Goal: Task Accomplishment & Management: Complete application form

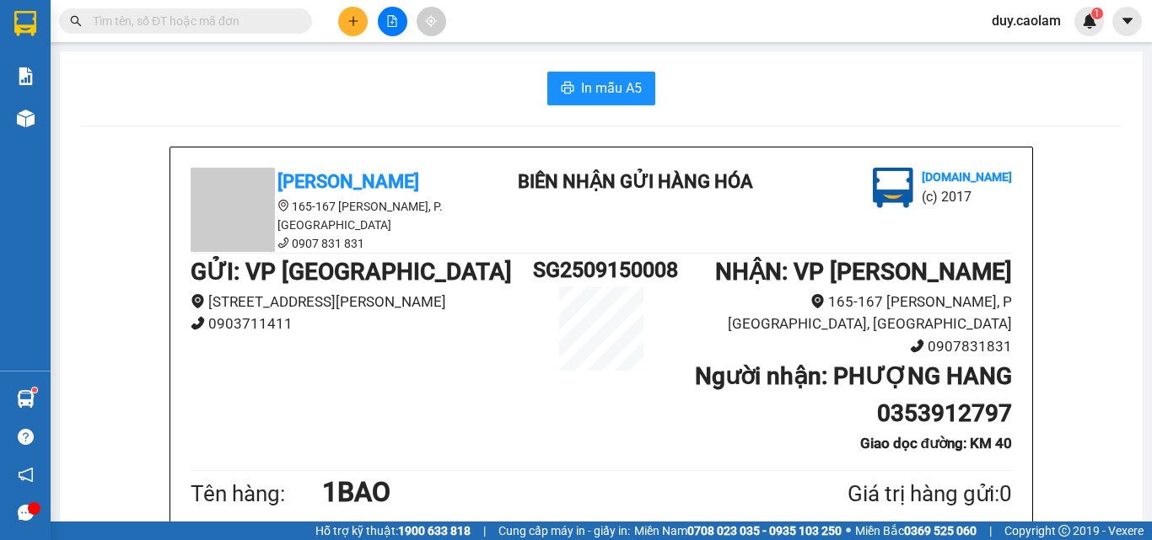
click at [355, 32] on button at bounding box center [353, 22] width 30 height 30
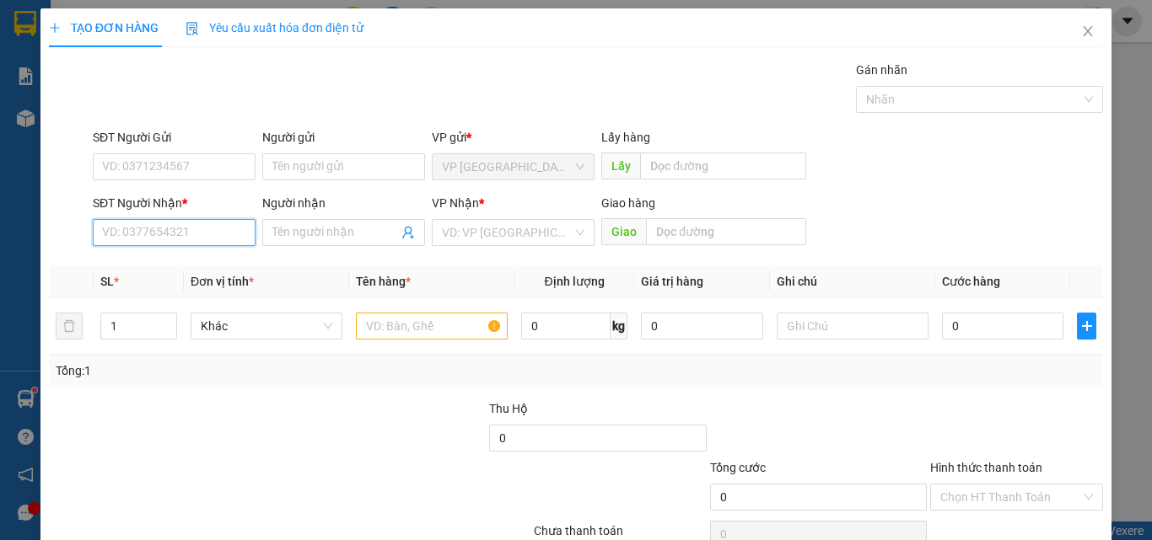
click at [185, 231] on input "SĐT Người Nhận *" at bounding box center [174, 232] width 163 height 27
click at [194, 258] on div "0868222257 - DUNG" at bounding box center [172, 266] width 141 height 19
type input "0868222257"
type input "DUNG"
type input "0868222257"
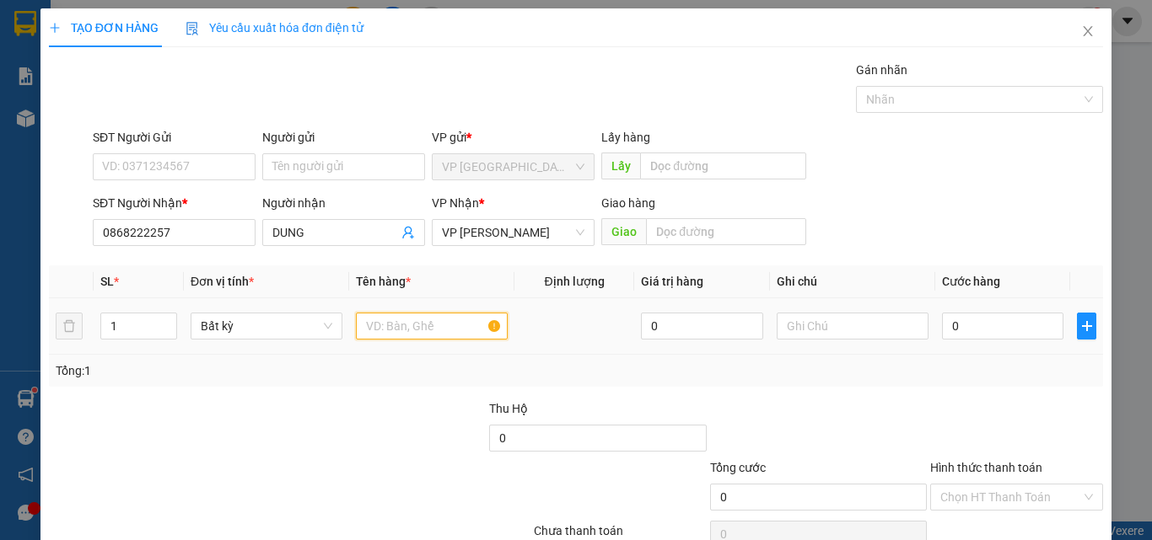
click at [433, 321] on input "text" at bounding box center [432, 326] width 152 height 27
type input "1 KIEN"
click at [968, 336] on input "0" at bounding box center [1002, 326] width 121 height 27
type input "7"
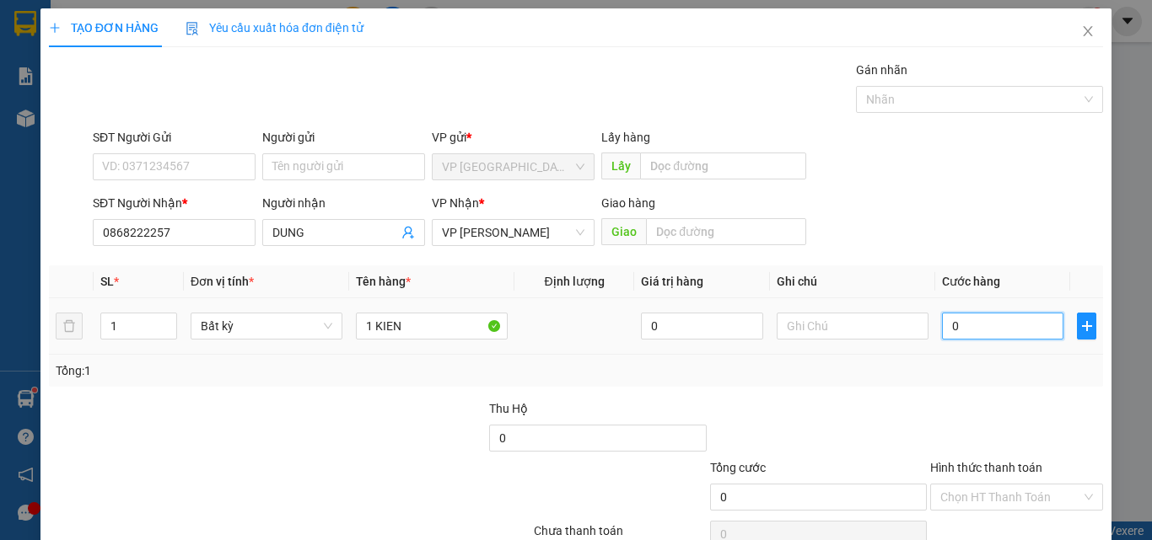
type input "7"
type input "70"
type input "700"
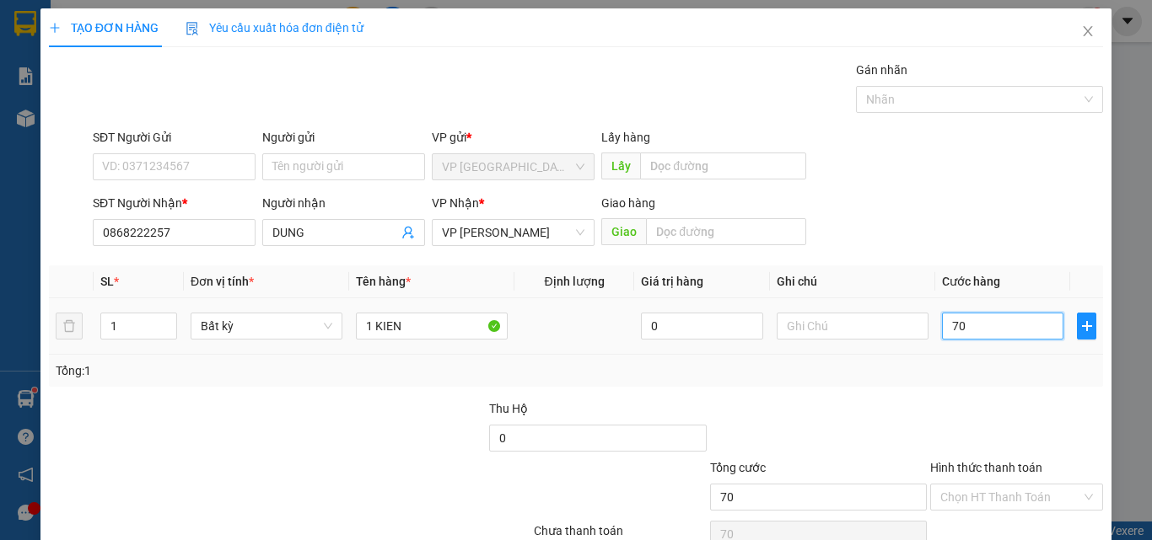
type input "700"
type input "7.000"
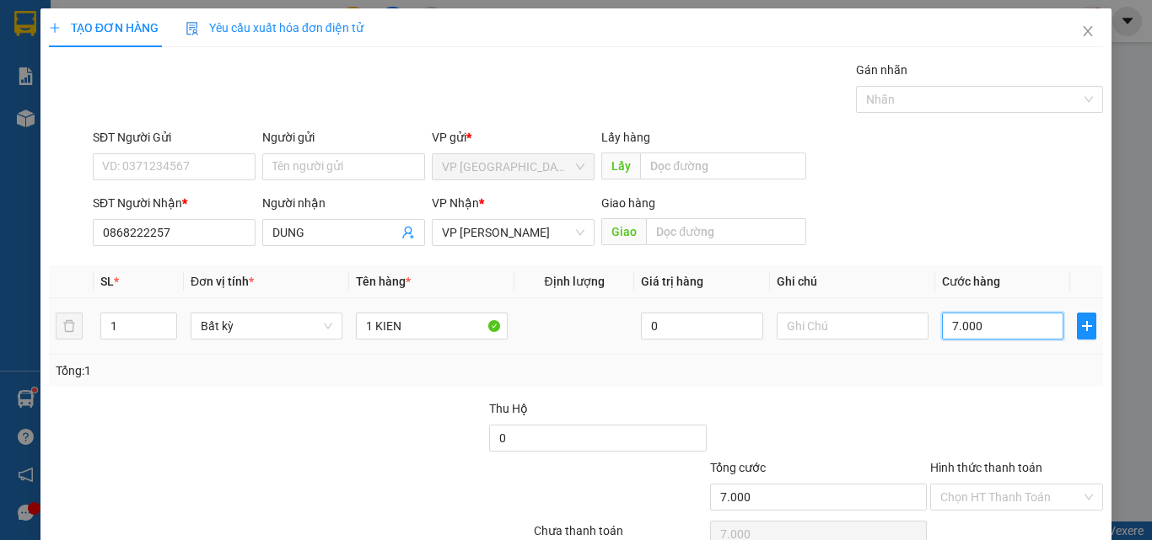
type input "70.000"
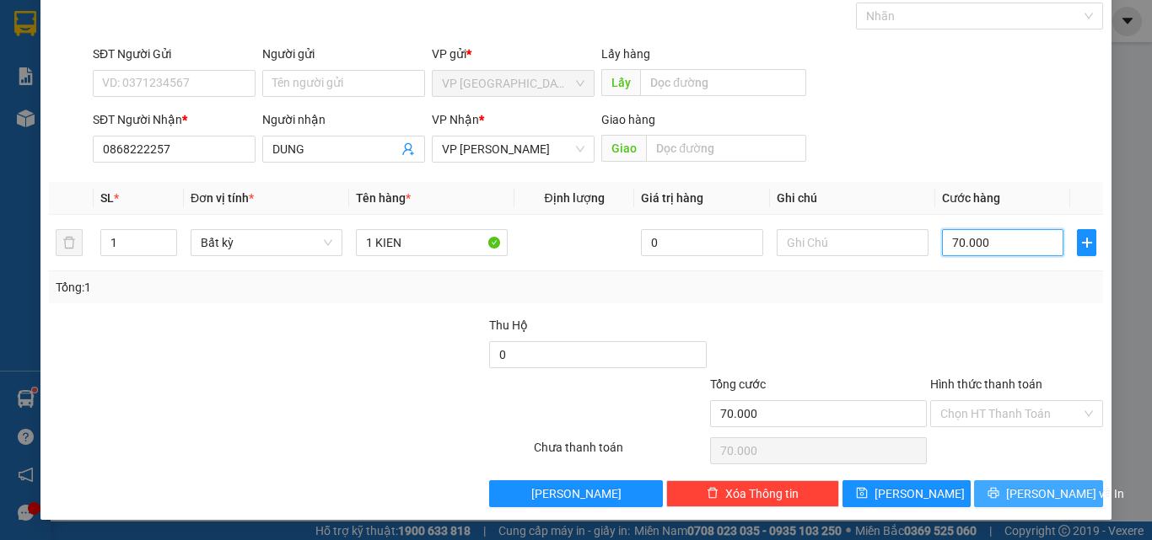
type input "70.000"
click at [999, 503] on button "[PERSON_NAME] và In" at bounding box center [1038, 494] width 129 height 27
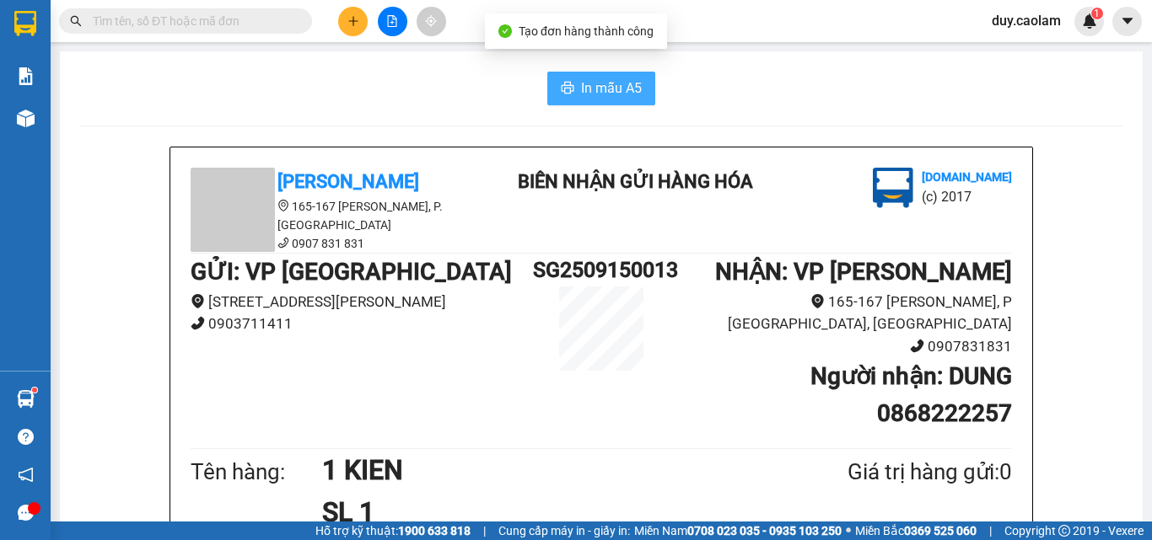
click at [606, 91] on span "In mẫu A5" at bounding box center [611, 88] width 61 height 21
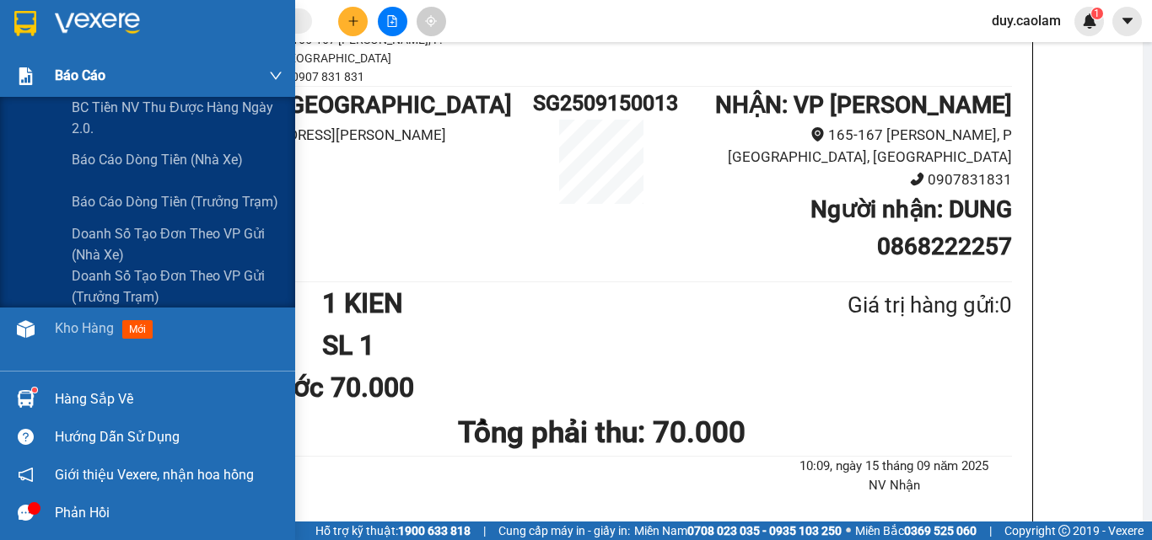
scroll to position [84, 0]
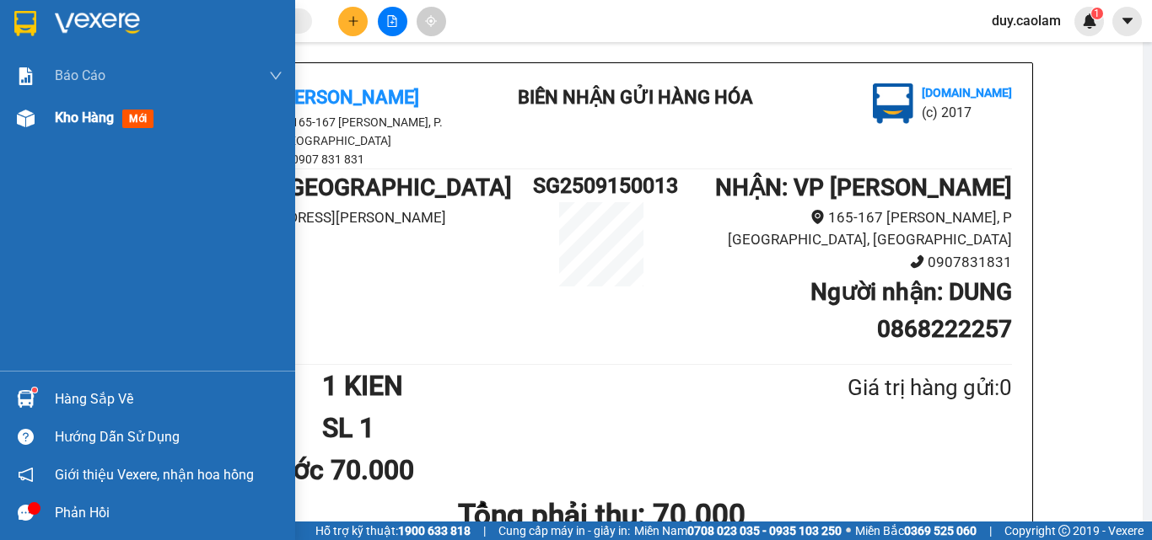
click at [94, 137] on div "Kho hàng mới" at bounding box center [169, 118] width 228 height 42
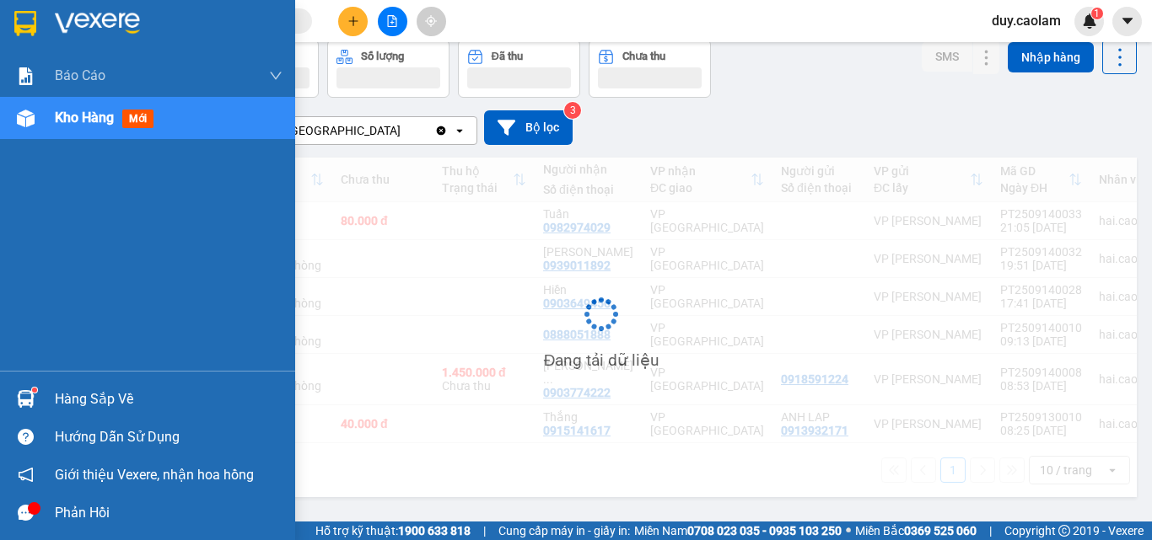
scroll to position [78, 0]
click at [102, 127] on div "Kho hàng mới" at bounding box center [107, 117] width 105 height 21
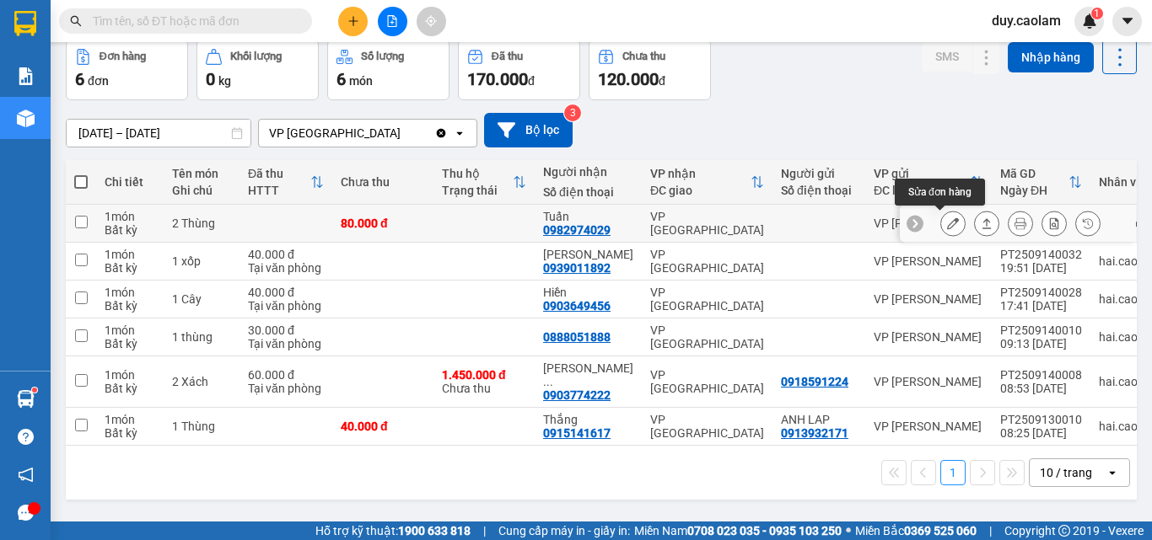
click at [947, 219] on icon at bounding box center [953, 224] width 12 height 12
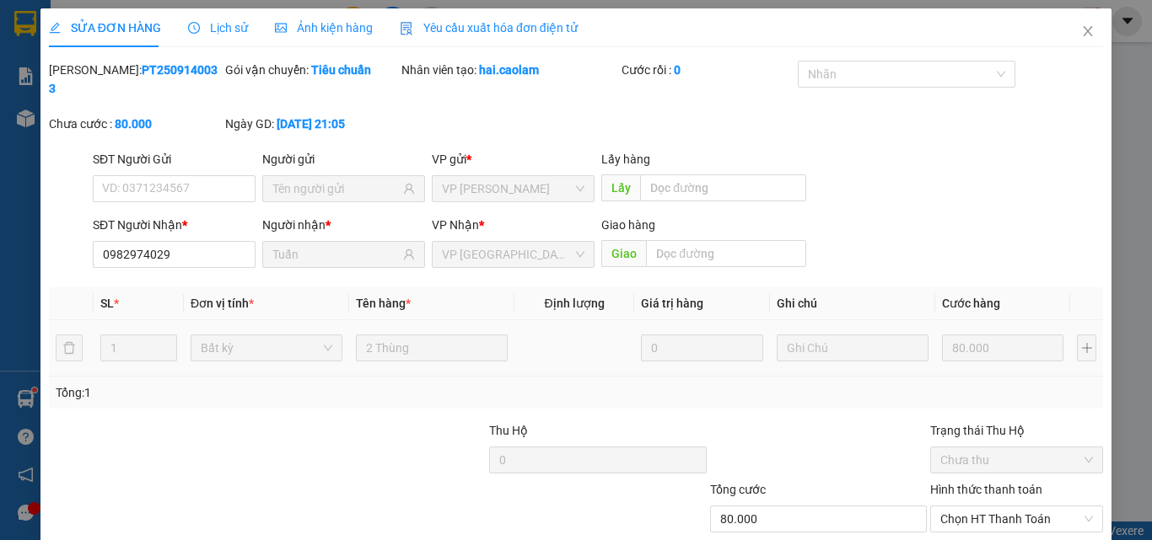
type input "0982974029"
type input "Tuấn"
type input "80.000"
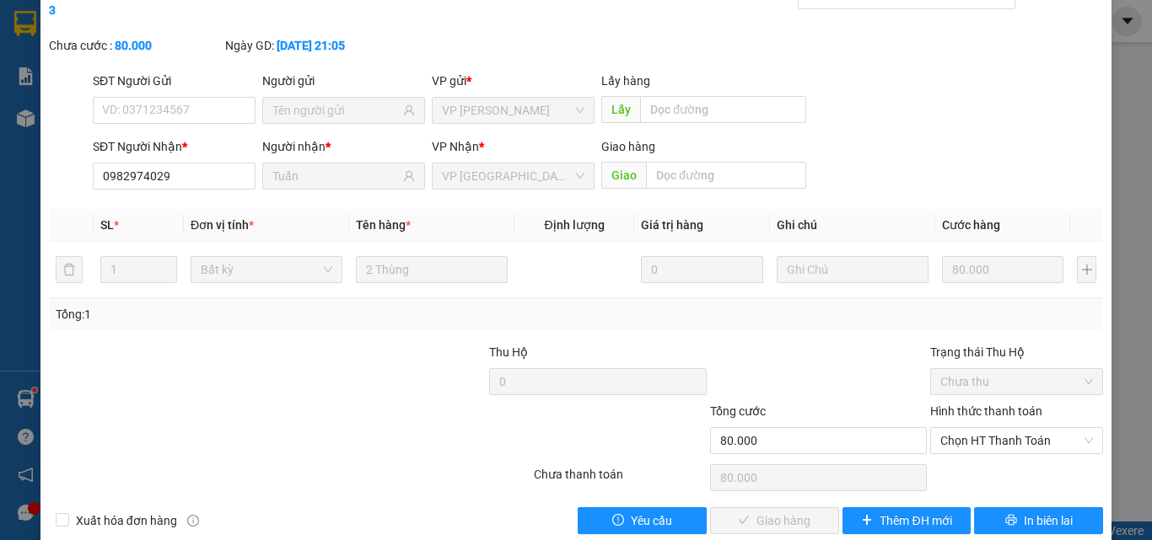
click at [975, 405] on label "Hình thức thanh toán" at bounding box center [986, 411] width 112 height 13
click at [975, 428] on input "Hình thức thanh toán" at bounding box center [1010, 440] width 141 height 25
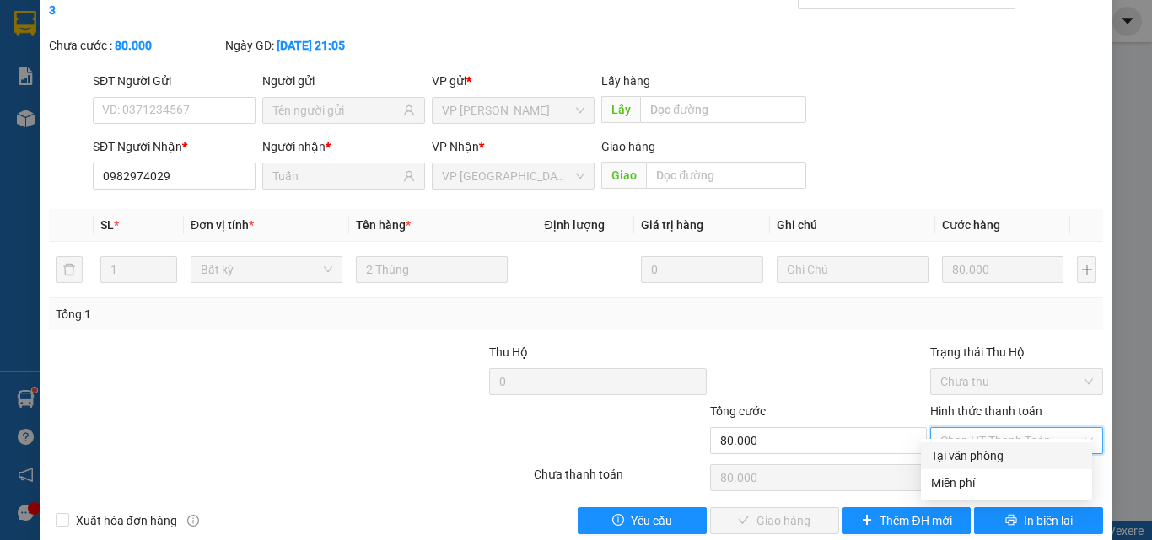
click at [963, 458] on div "Tại văn phòng" at bounding box center [1006, 456] width 151 height 19
type input "0"
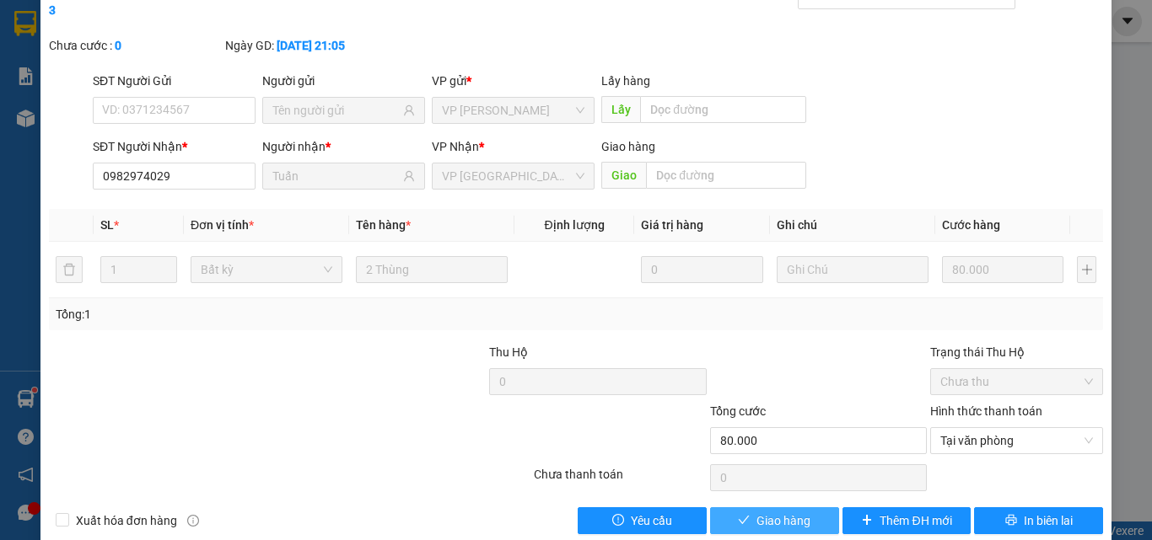
click at [807, 508] on button "Giao hàng" at bounding box center [774, 521] width 129 height 27
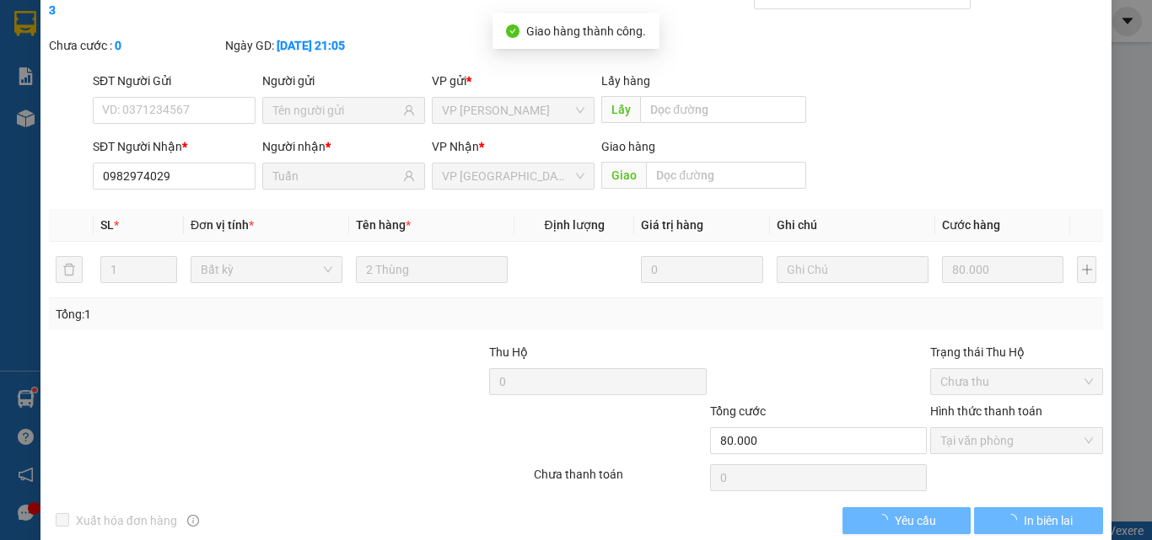
scroll to position [0, 0]
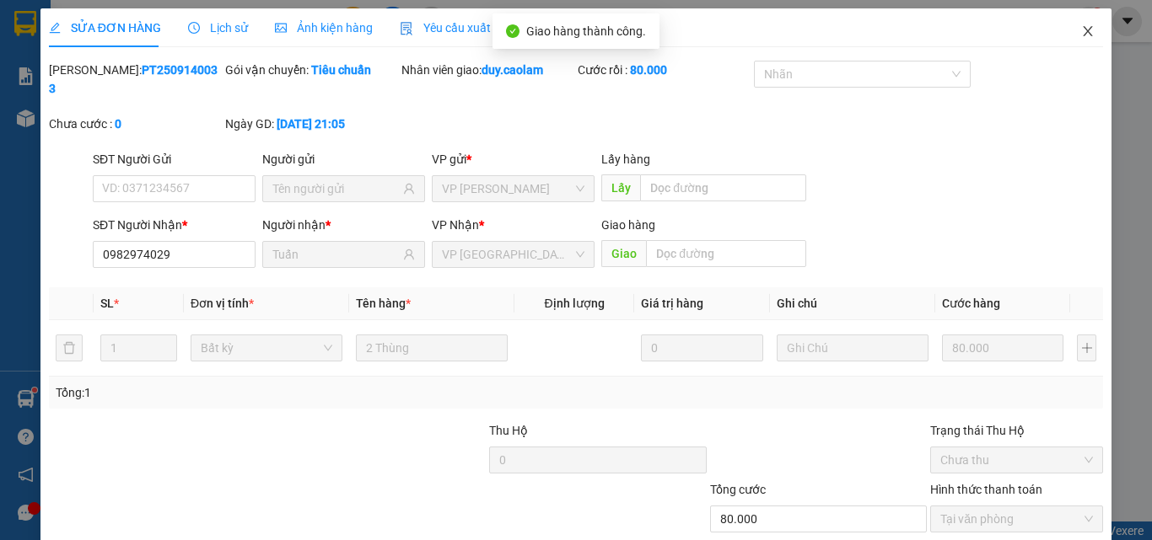
click at [1081, 34] on icon "close" at bounding box center [1087, 30] width 13 height 13
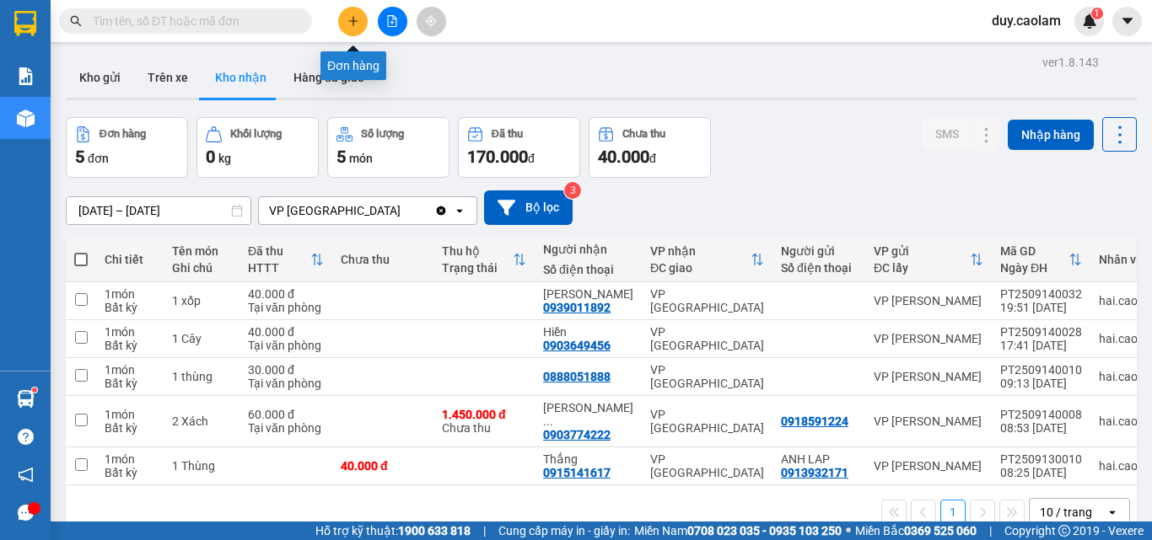
click at [358, 13] on button at bounding box center [353, 22] width 30 height 30
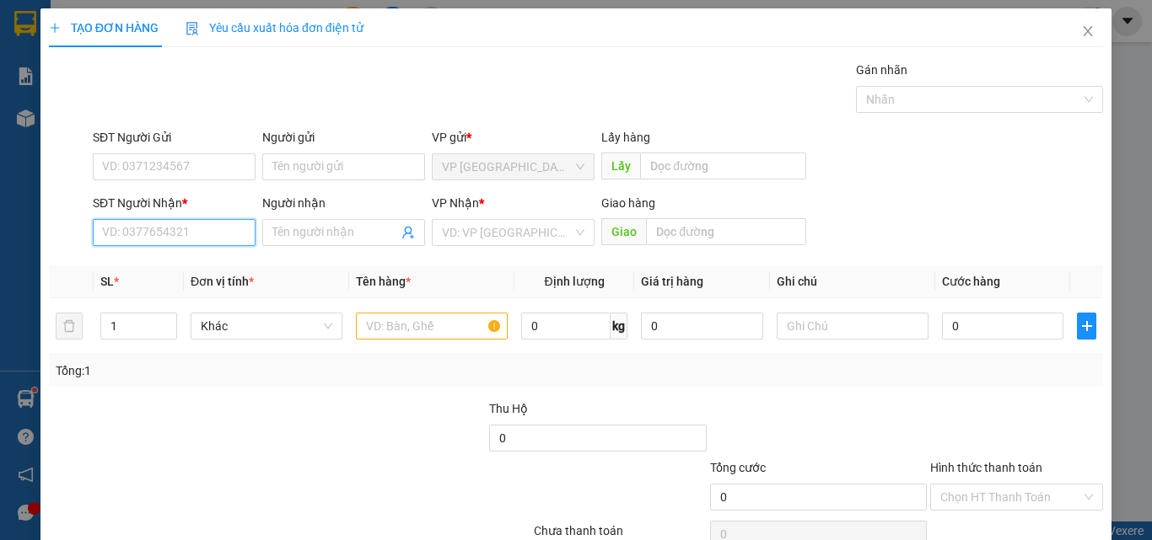
click at [144, 242] on input "SĐT Người Nhận *" at bounding box center [174, 232] width 163 height 27
drag, startPoint x: 154, startPoint y: 243, endPoint x: 164, endPoint y: 241, distance: 10.3
click at [158, 243] on input "2904" at bounding box center [174, 232] width 163 height 27
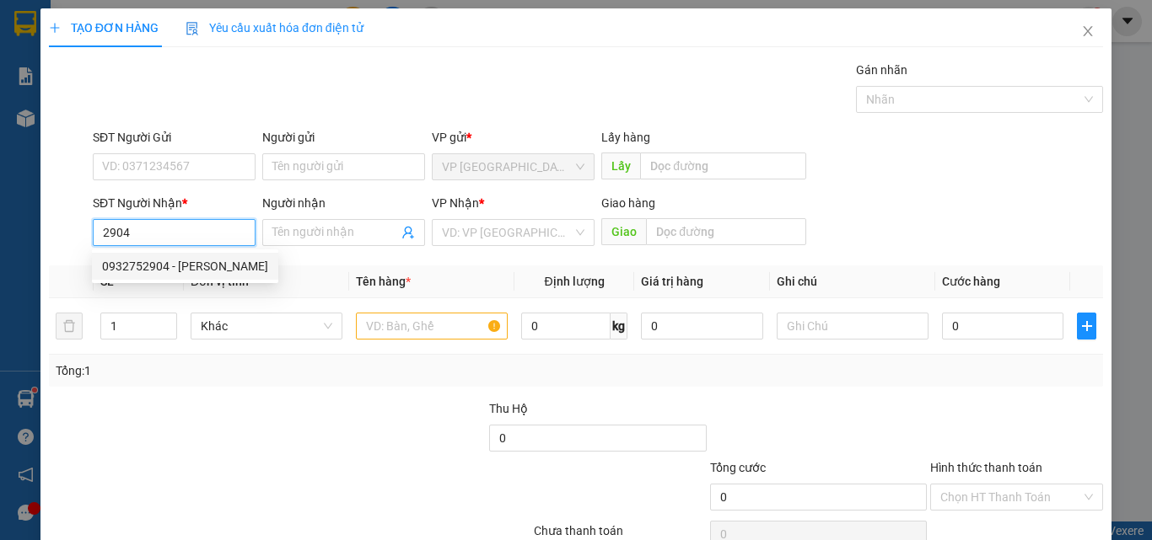
click at [180, 263] on div "0932752904 - [PERSON_NAME]" at bounding box center [185, 266] width 166 height 19
type input "0932752904"
type input "THANH"
type input "KM 15"
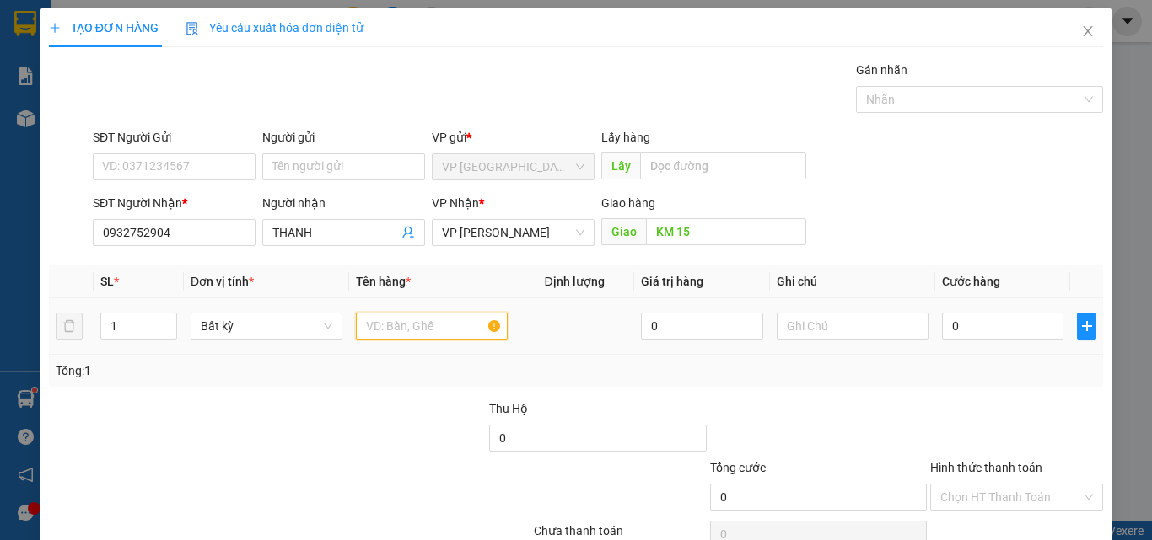
click at [419, 331] on input "text" at bounding box center [432, 326] width 152 height 27
click at [140, 223] on input "0932752904" at bounding box center [174, 232] width 163 height 27
click at [201, 223] on input "0338632904" at bounding box center [174, 232] width 163 height 27
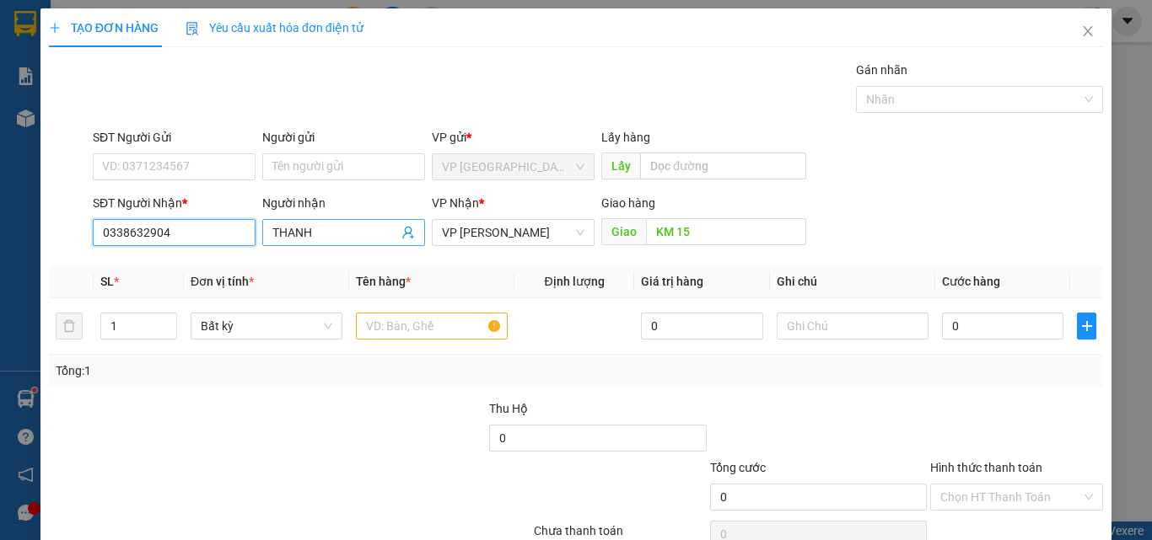
type input "0338632904"
click at [313, 231] on input "THANH" at bounding box center [335, 232] width 126 height 19
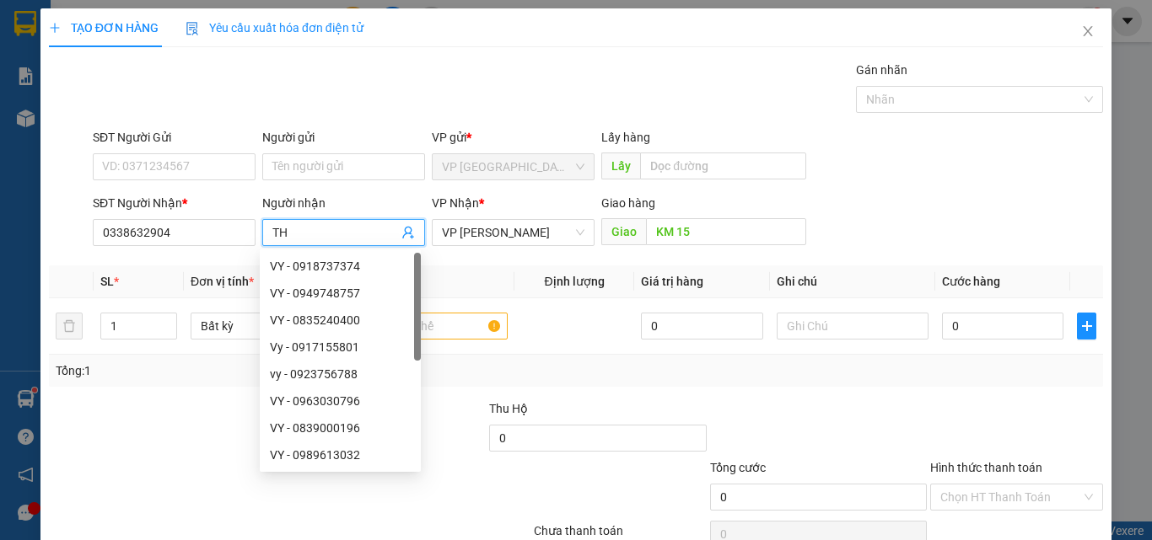
type input "T"
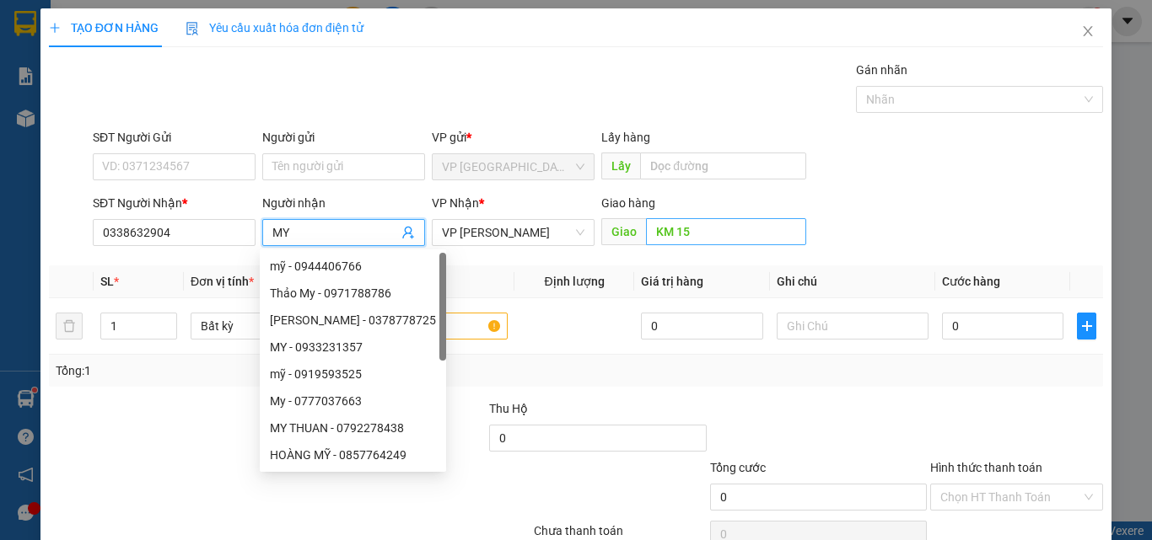
type input "MY"
click at [700, 238] on input "KM 15" at bounding box center [726, 231] width 160 height 27
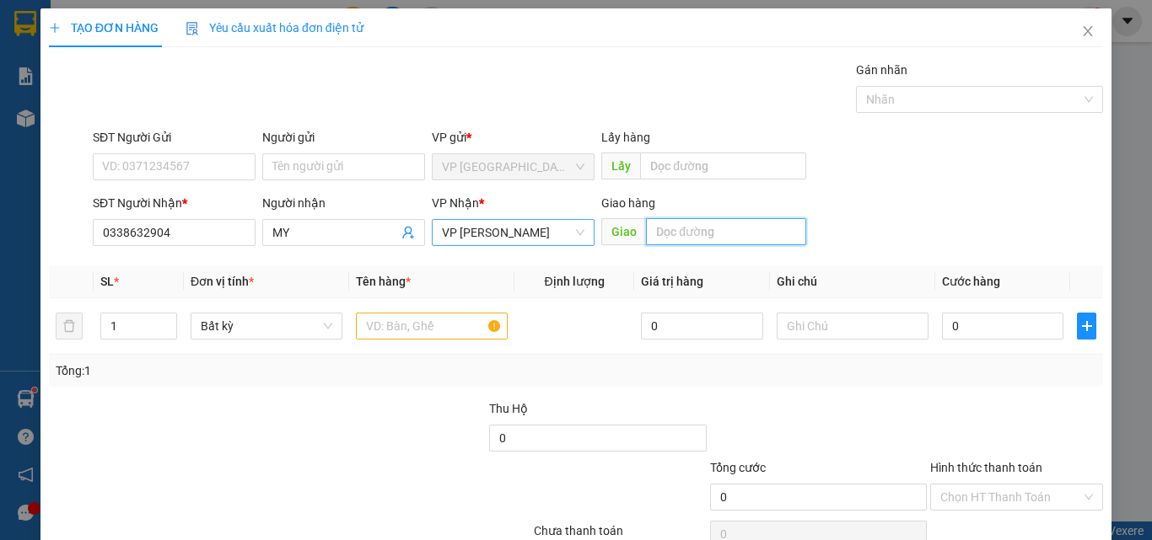
click at [555, 240] on span "VP [PERSON_NAME]" at bounding box center [513, 232] width 142 height 25
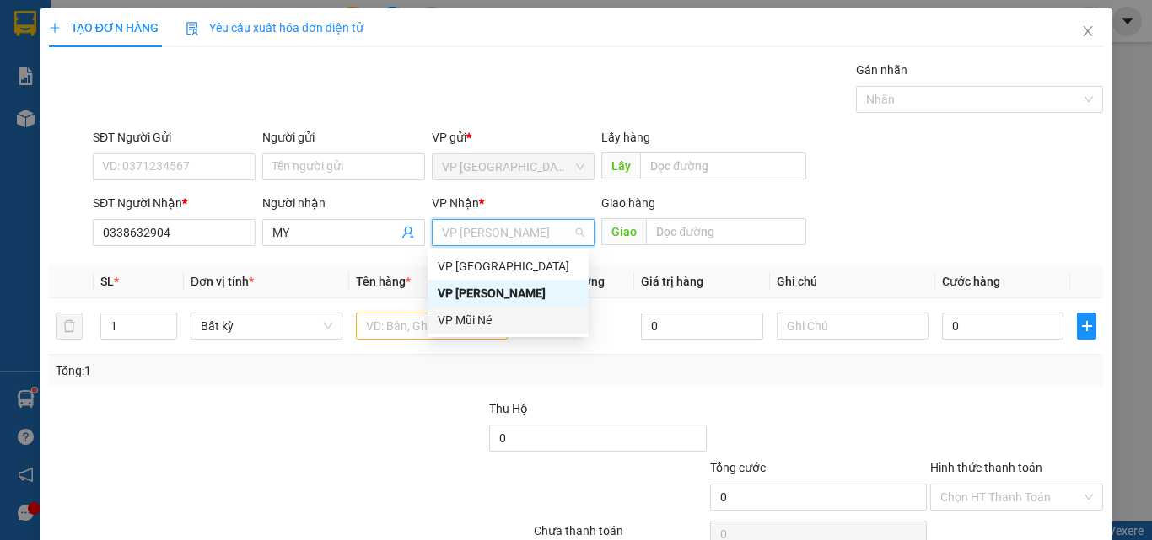
click at [530, 307] on div "VP Mũi Né" at bounding box center [507, 320] width 161 height 27
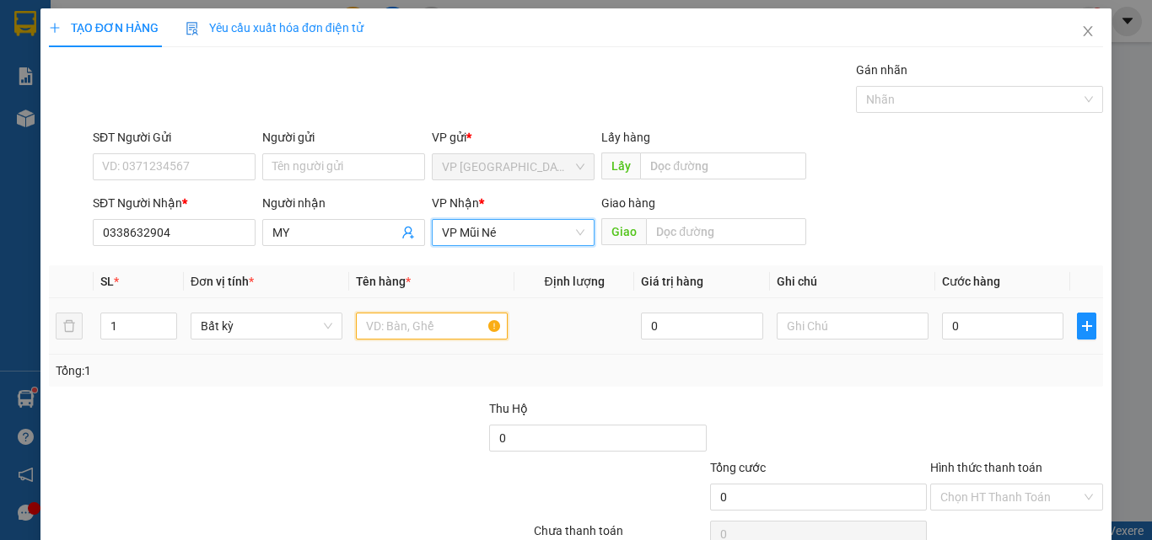
click at [414, 327] on input "text" at bounding box center [432, 326] width 152 height 27
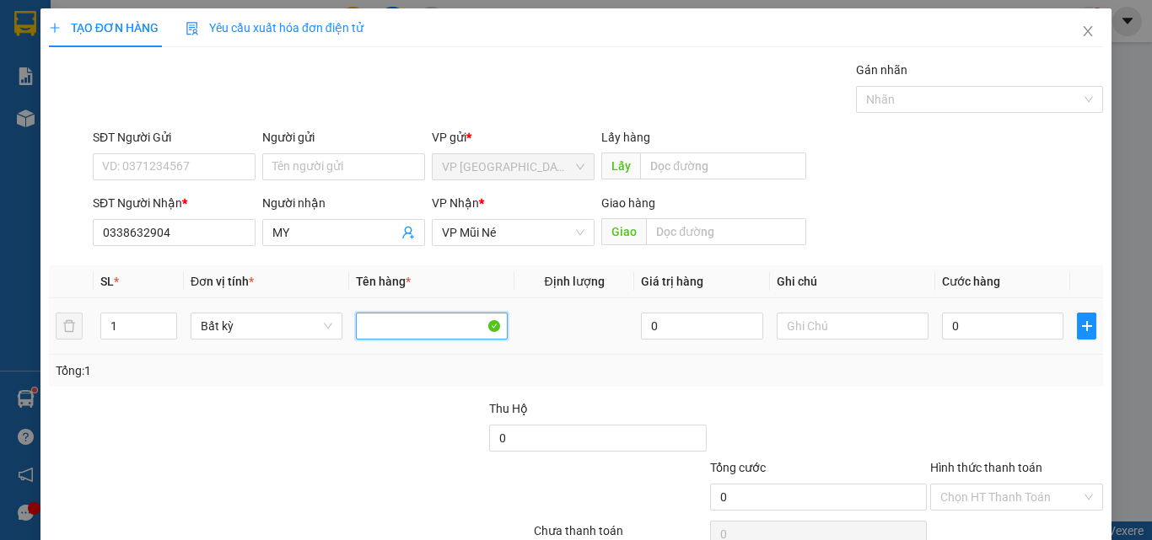
type input "4"
type input "14THUNG"
click at [978, 333] on input "0" at bounding box center [1002, 326] width 121 height 27
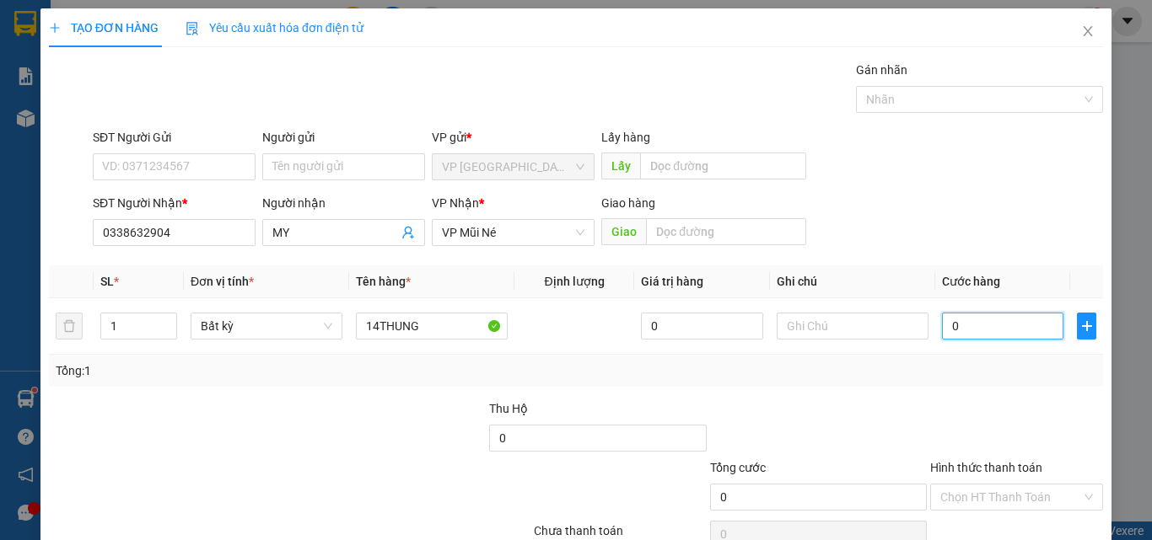
type input "5"
type input "56"
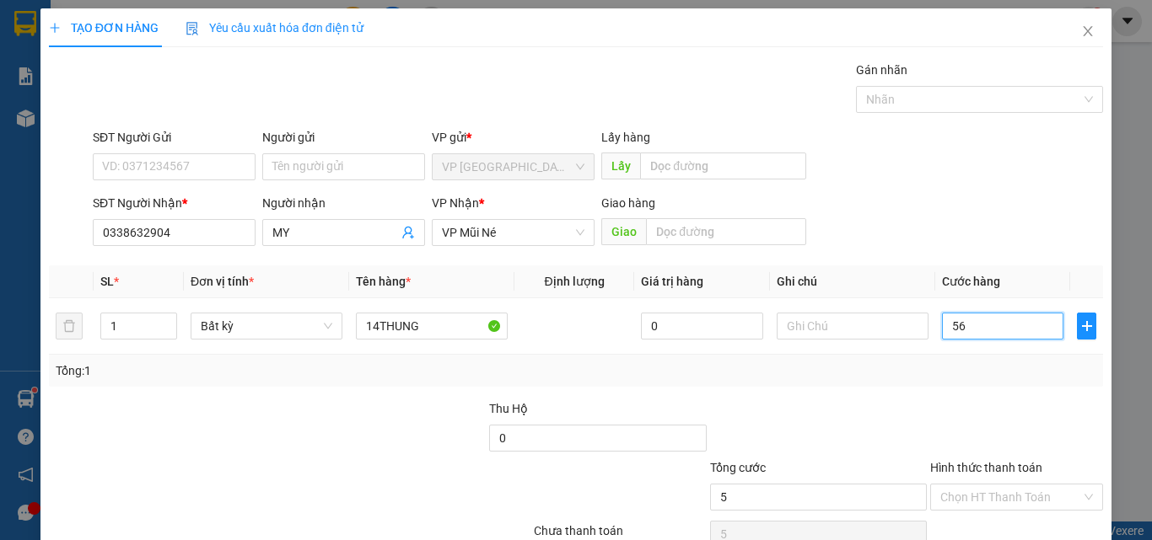
type input "56"
type input "560"
type input "5.600"
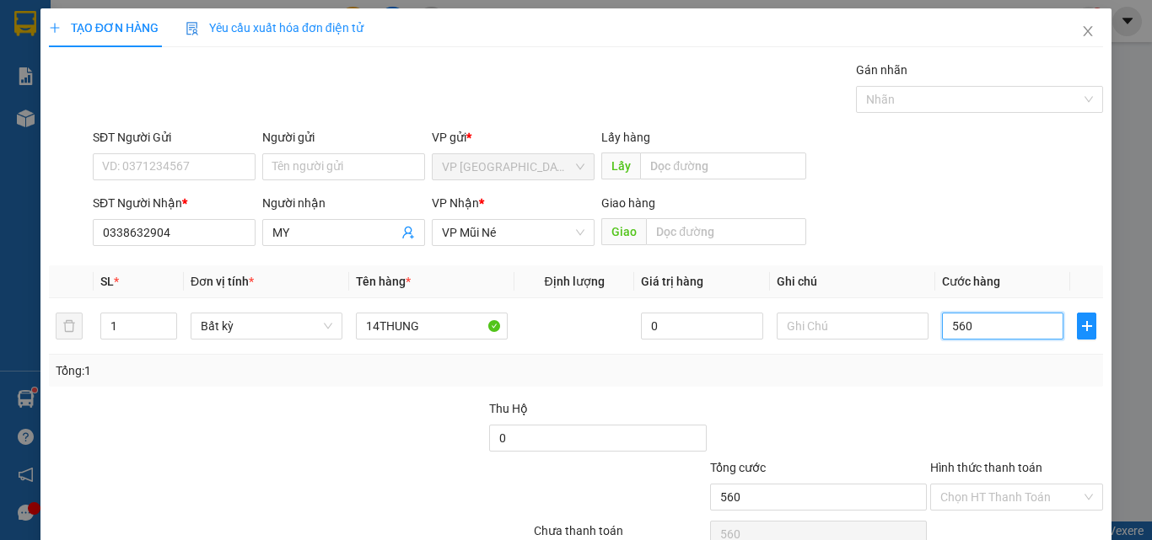
type input "5.600"
type input "56.000"
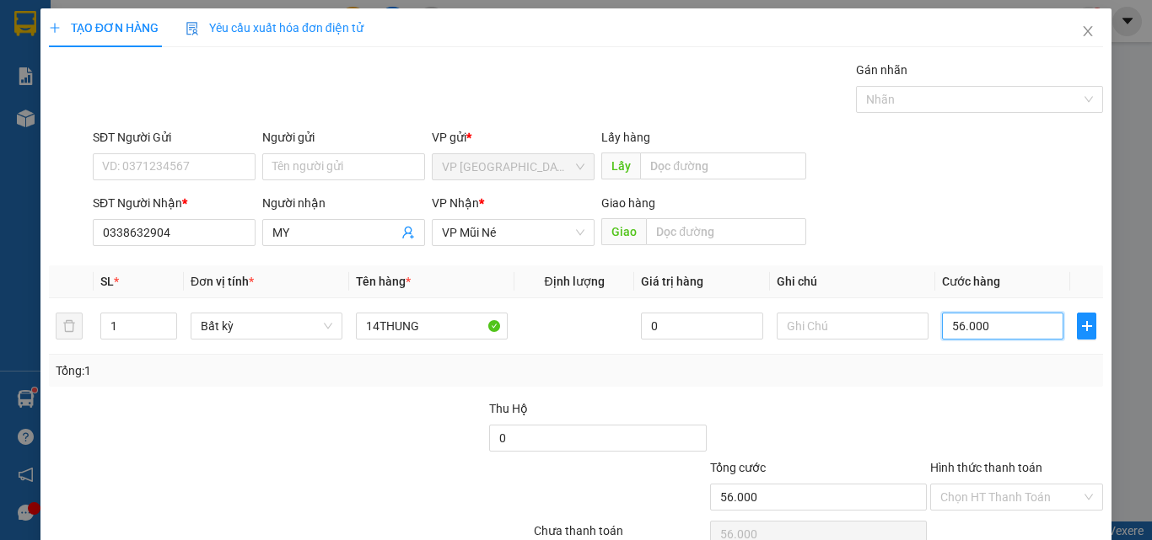
type input "560.000"
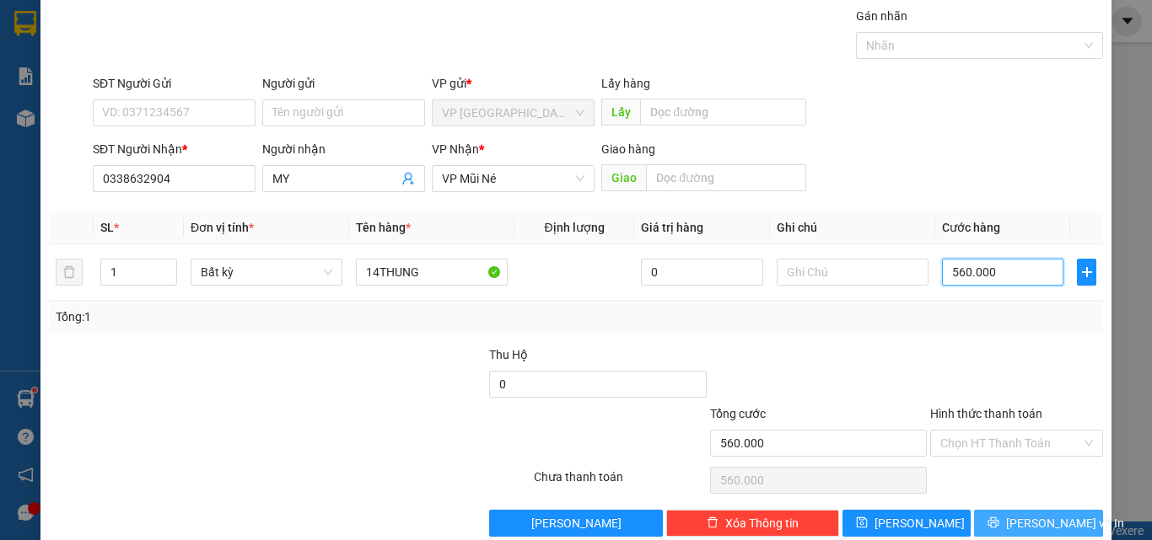
scroll to position [83, 0]
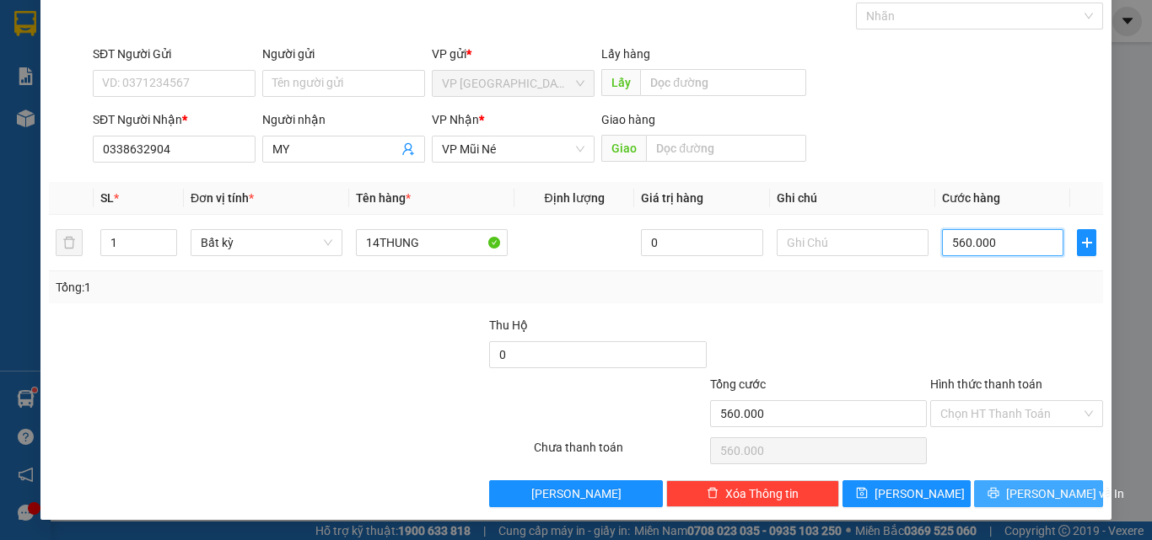
type input "560.000"
click at [1022, 492] on span "[PERSON_NAME] và In" at bounding box center [1065, 494] width 118 height 19
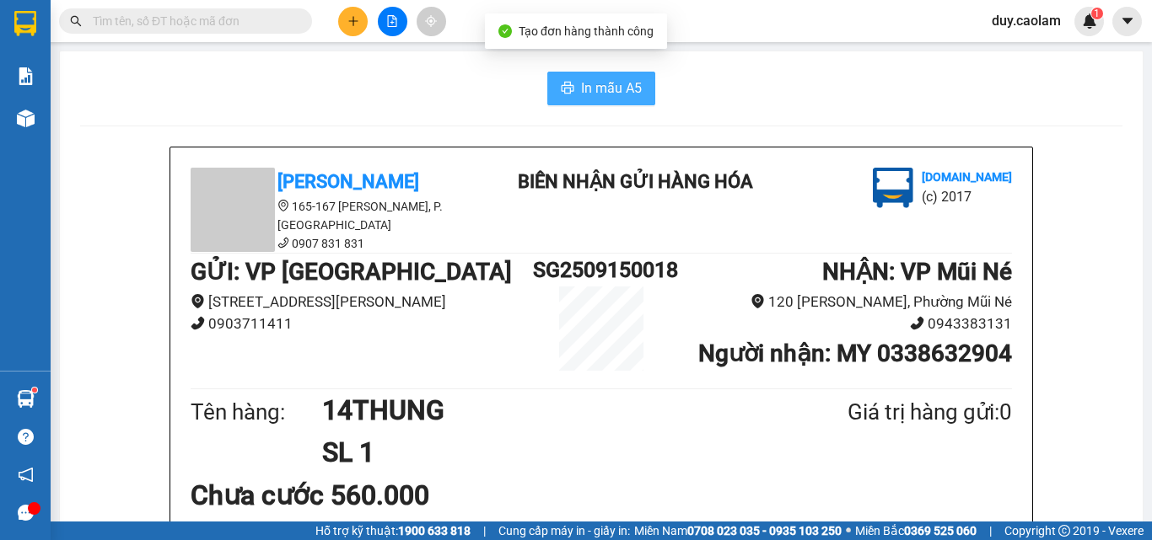
click at [621, 89] on span "In mẫu A5" at bounding box center [611, 88] width 61 height 21
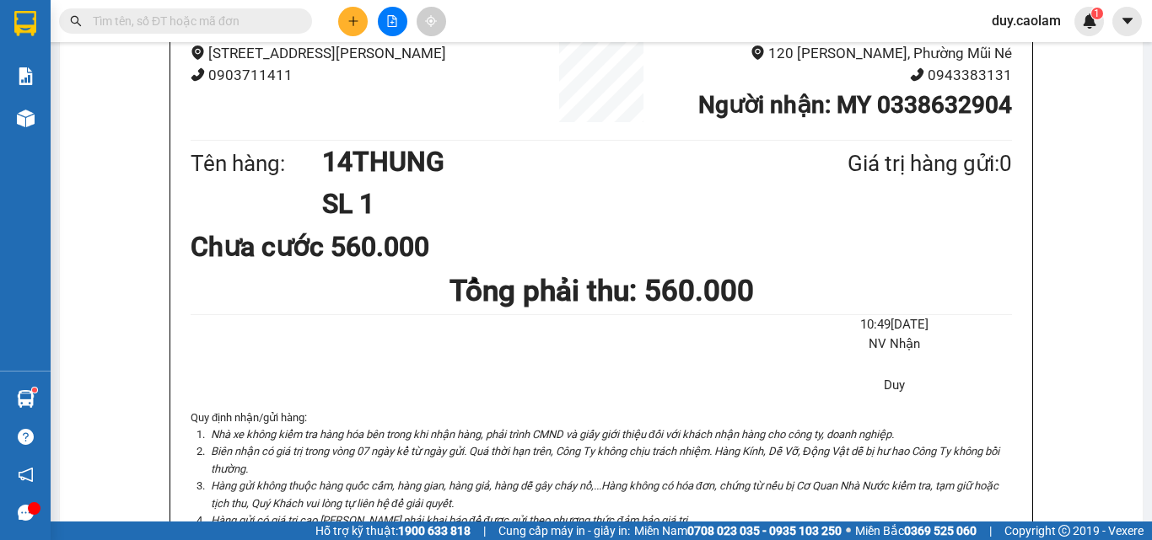
scroll to position [169, 0]
